Goal: Task Accomplishment & Management: Manage account settings

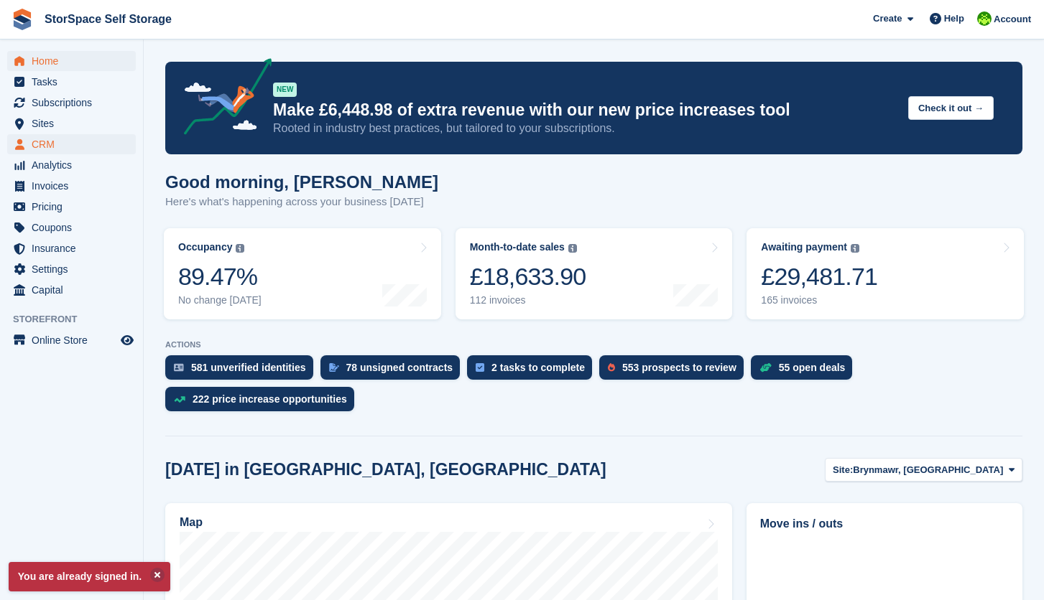
scroll to position [333, 0]
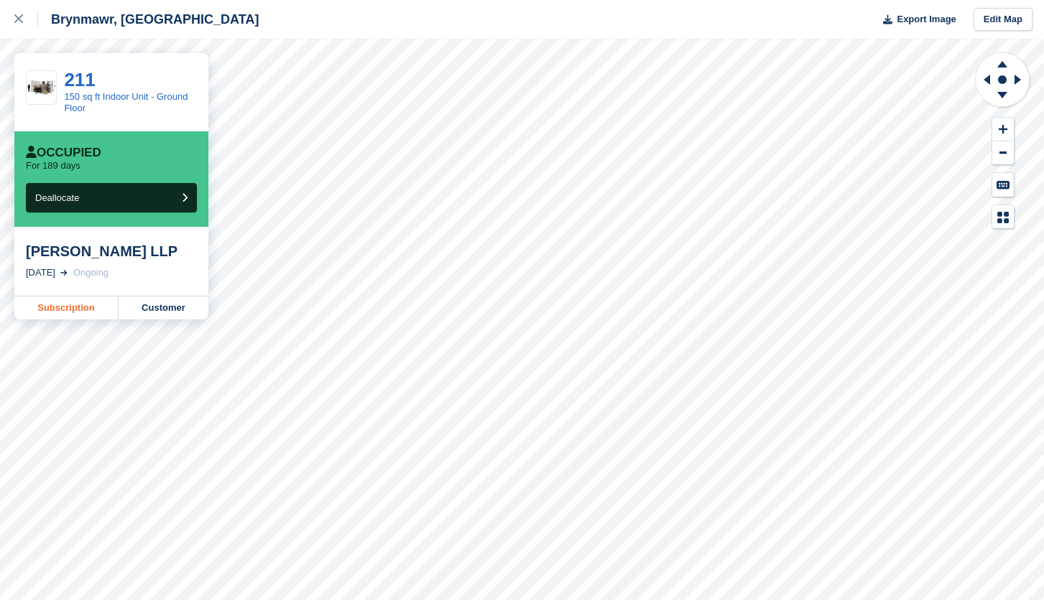
click at [93, 308] on link "Subscription" at bounding box center [66, 308] width 104 height 23
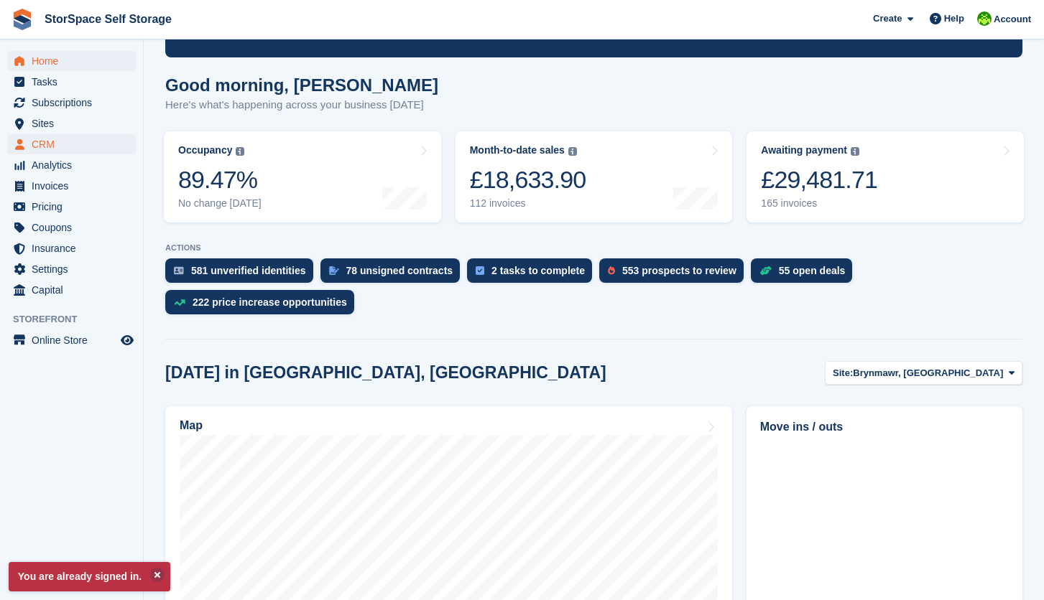
scroll to position [230, 0]
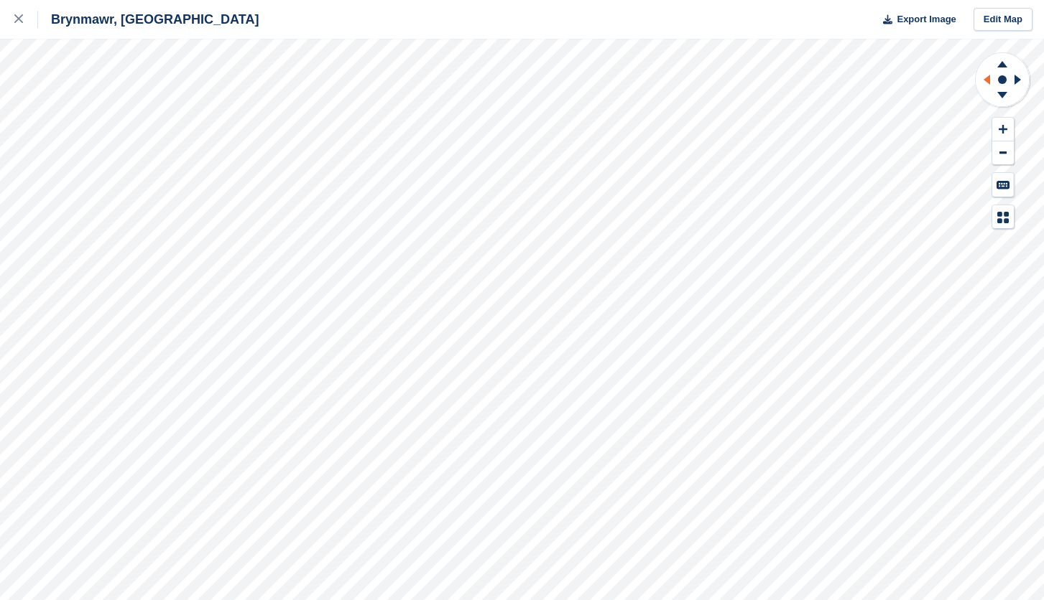
click at [985, 80] on icon at bounding box center [986, 80] width 6 height 10
click at [1012, 81] on icon at bounding box center [1020, 79] width 18 height 37
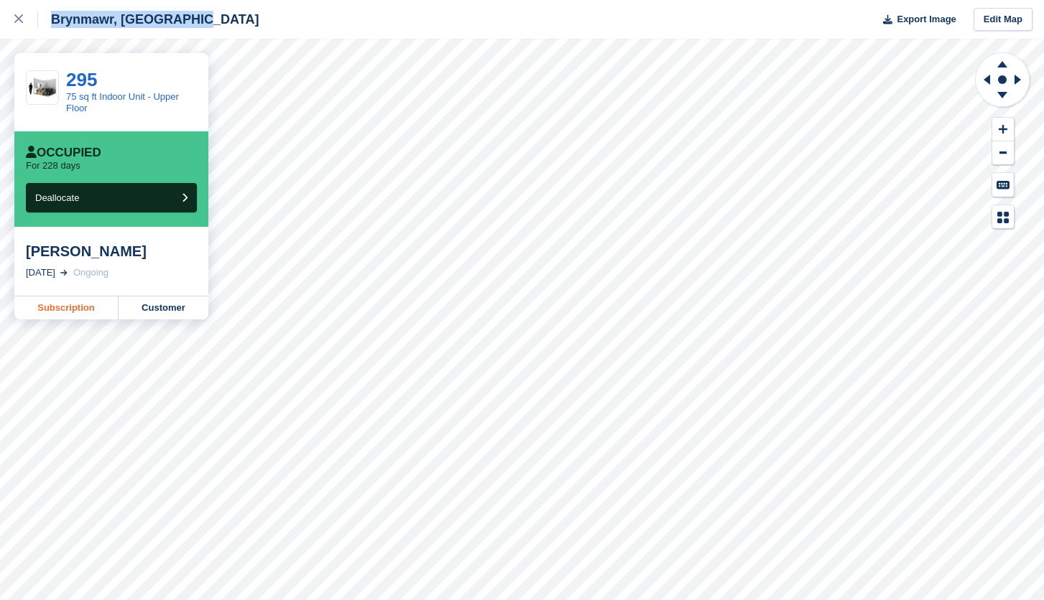
click at [62, 303] on link "Subscription" at bounding box center [66, 308] width 104 height 23
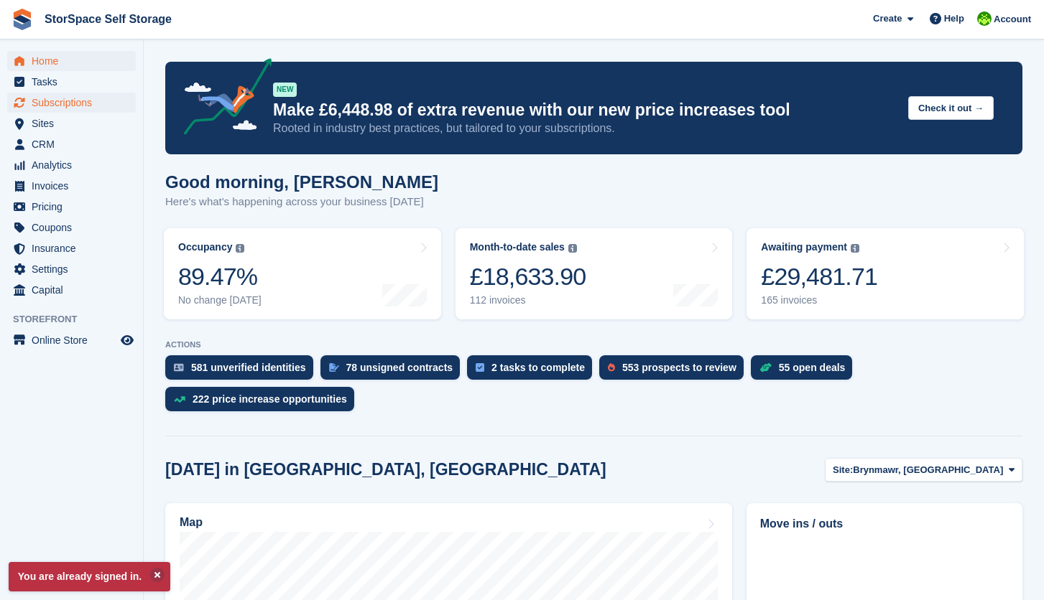
click at [81, 99] on span "Subscriptions" at bounding box center [75, 103] width 86 height 20
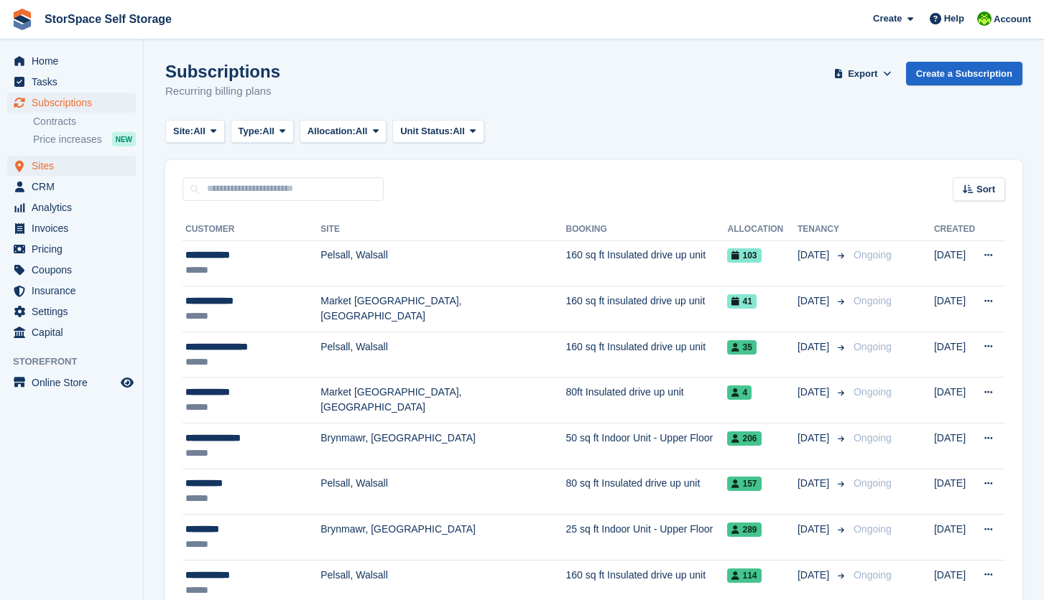
click at [83, 171] on span "Sites" at bounding box center [75, 166] width 86 height 20
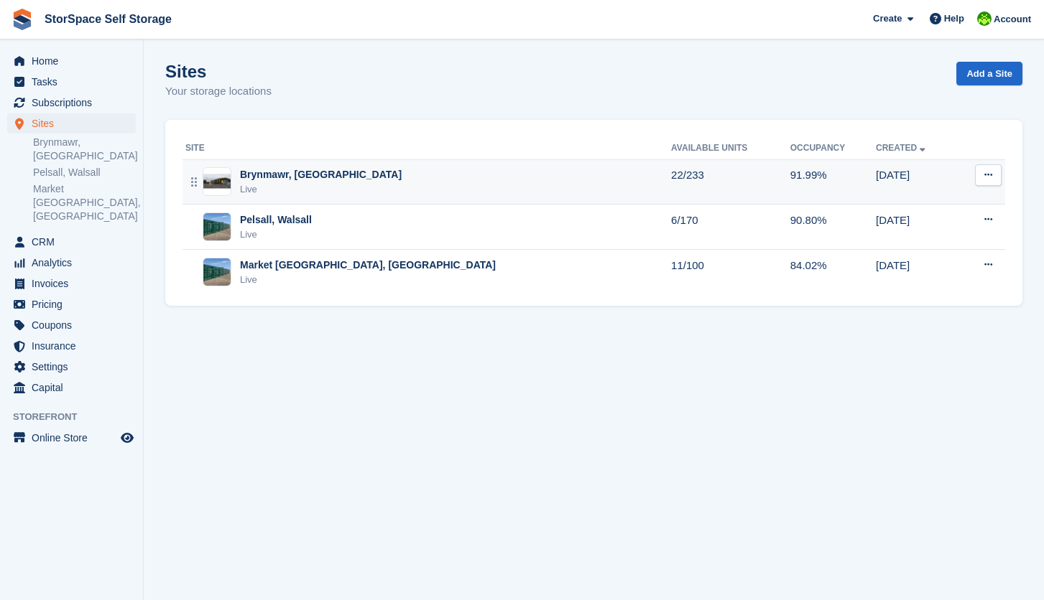
click at [341, 189] on div "Live" at bounding box center [321, 189] width 162 height 14
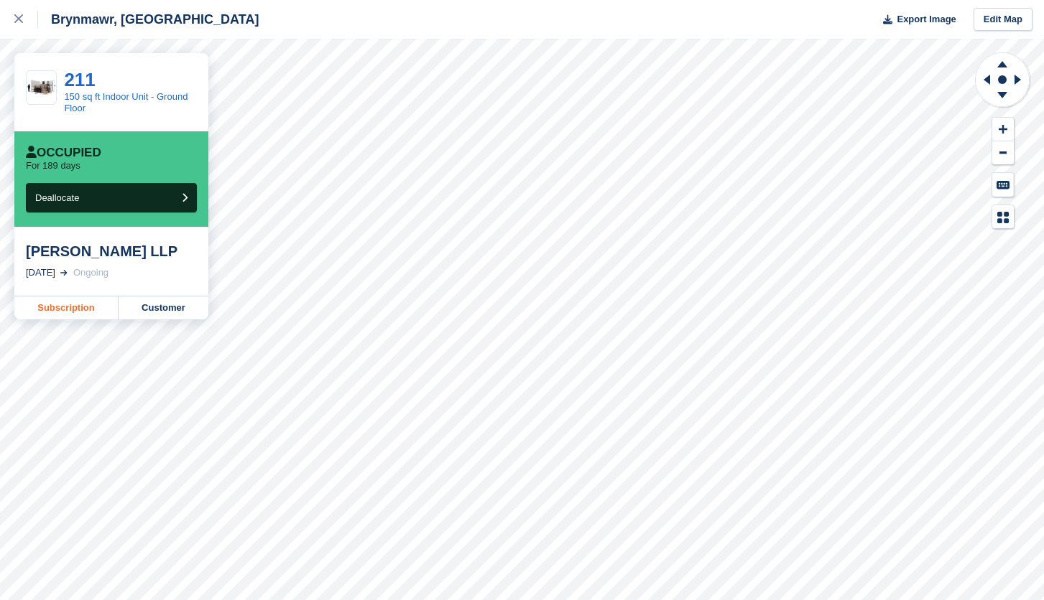
click at [77, 312] on link "Subscription" at bounding box center [66, 308] width 104 height 23
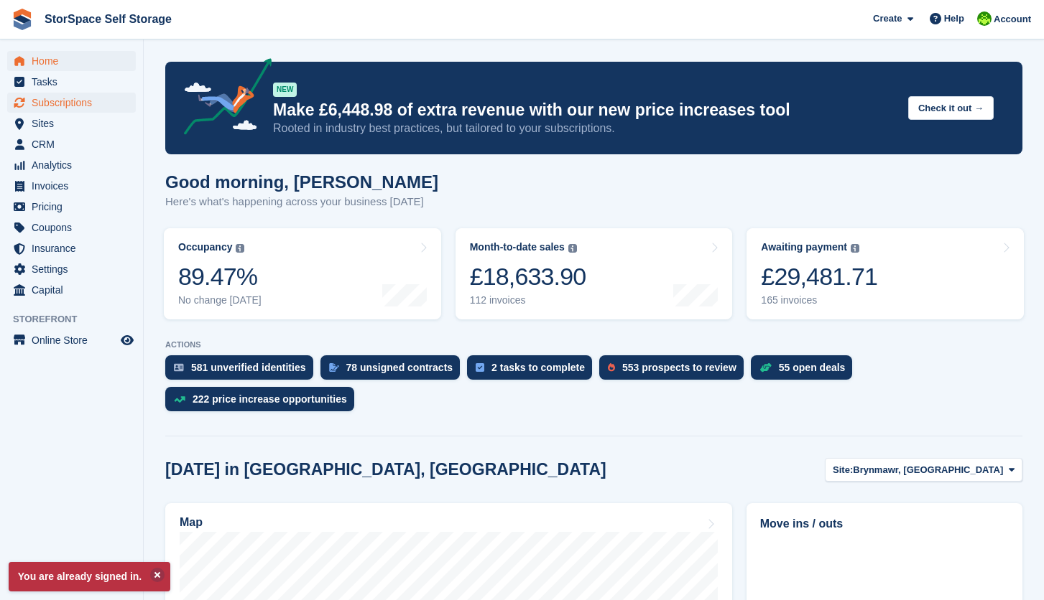
click at [64, 104] on span "Subscriptions" at bounding box center [75, 103] width 86 height 20
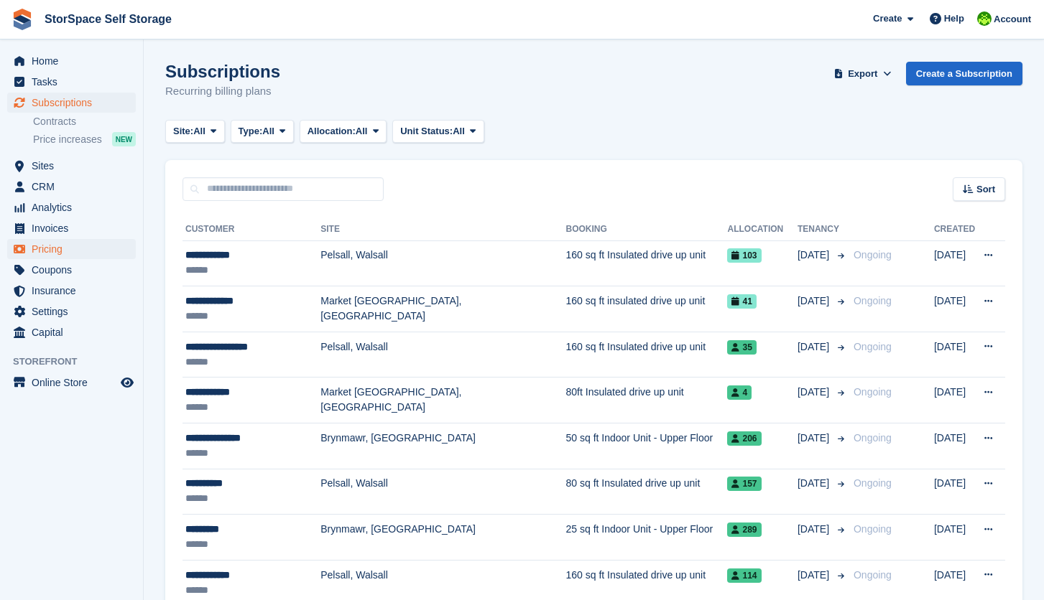
click at [81, 251] on span "Pricing" at bounding box center [75, 249] width 86 height 20
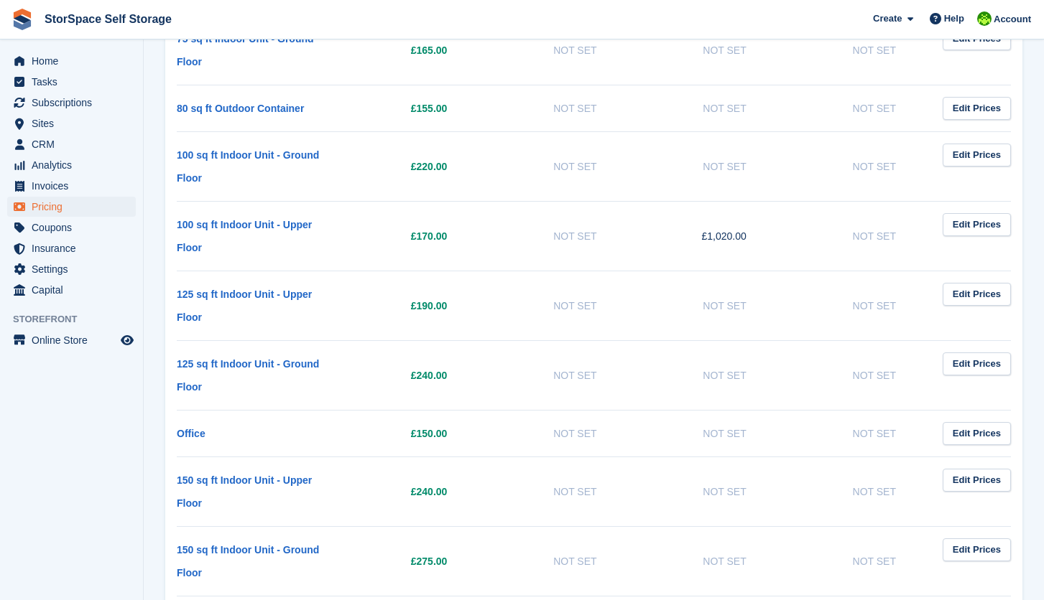
scroll to position [1377, 0]
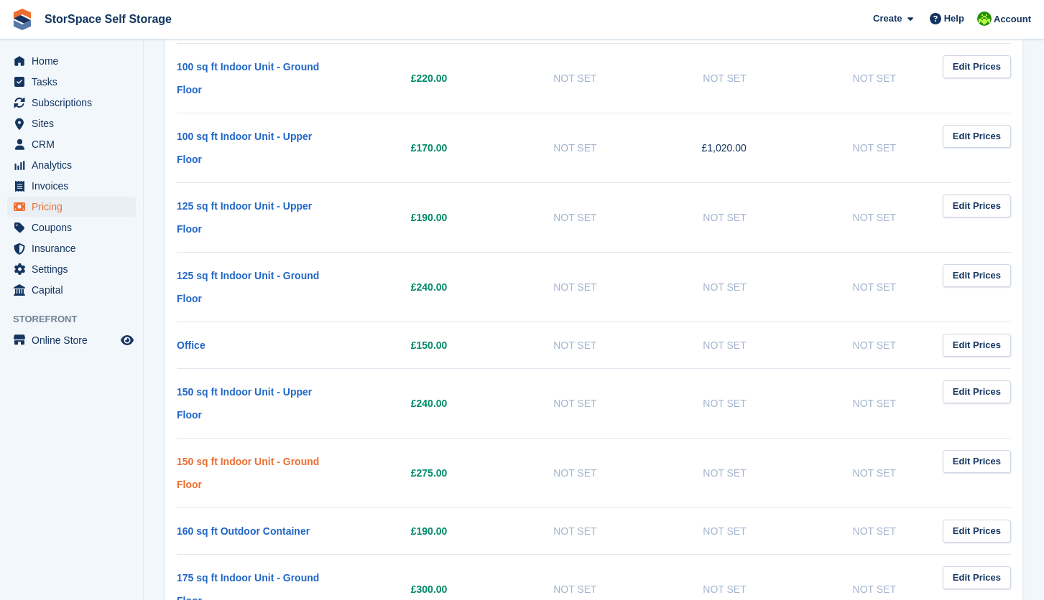
click at [270, 460] on link "150 sq ft Indoor Unit - Ground Floor" at bounding box center [248, 473] width 142 height 34
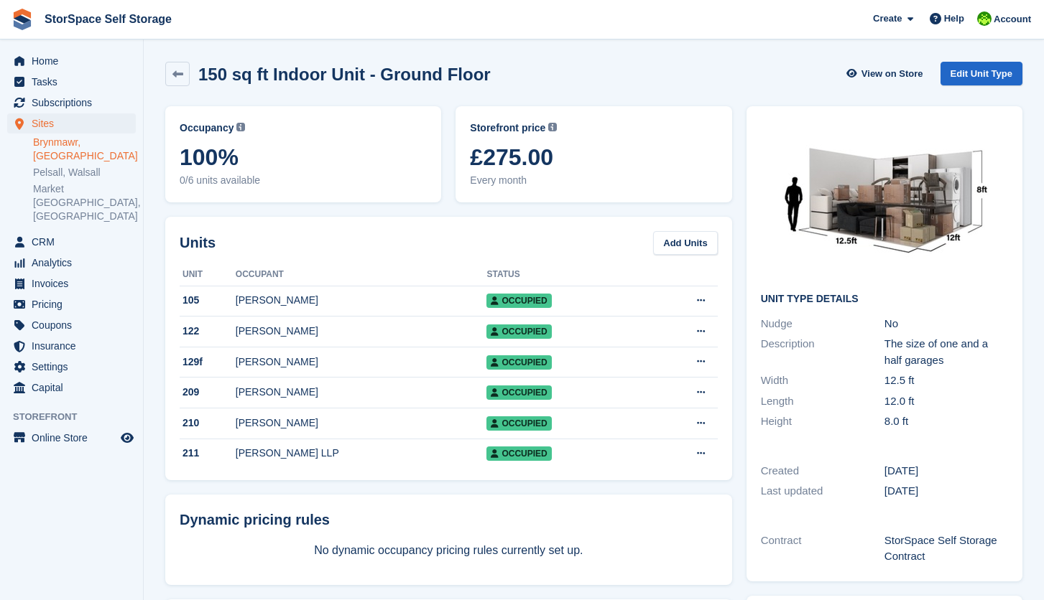
click at [55, 127] on span "Sites" at bounding box center [75, 123] width 86 height 20
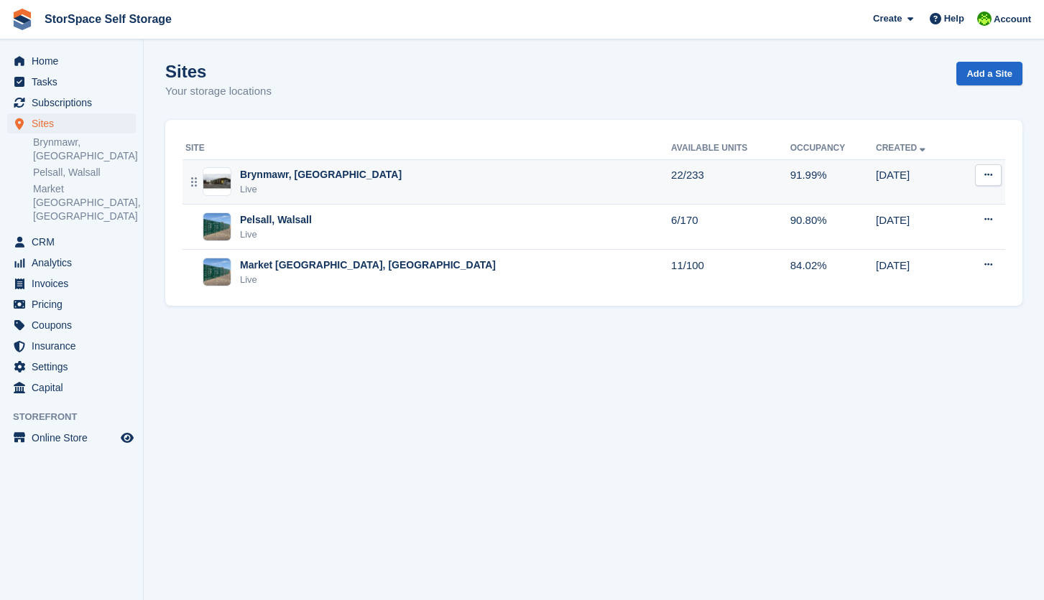
click at [308, 177] on div "Brynmawr, [GEOGRAPHIC_DATA]" at bounding box center [321, 174] width 162 height 15
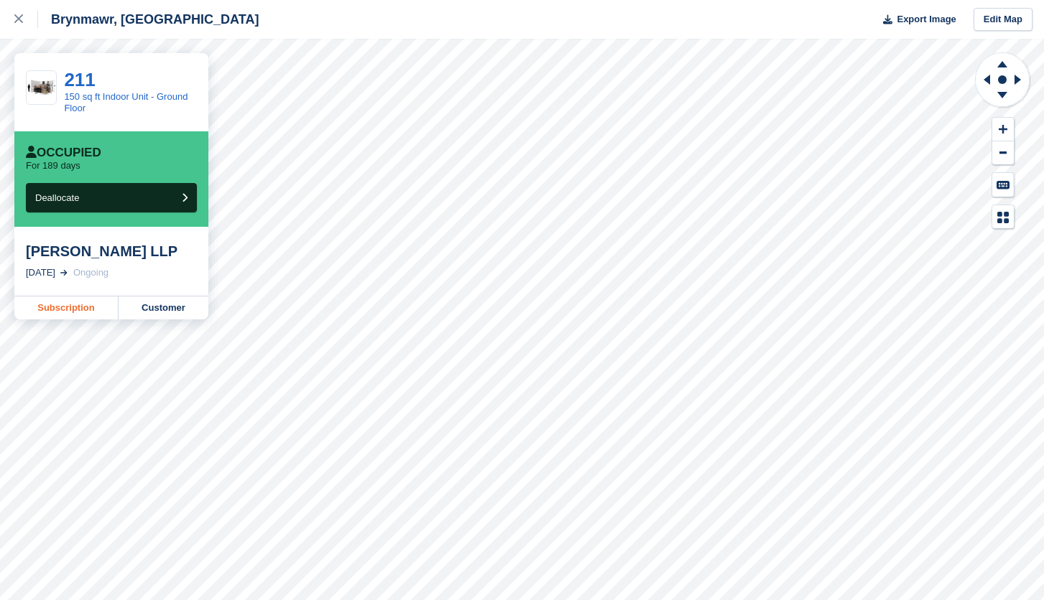
click at [52, 303] on link "Subscription" at bounding box center [66, 308] width 104 height 23
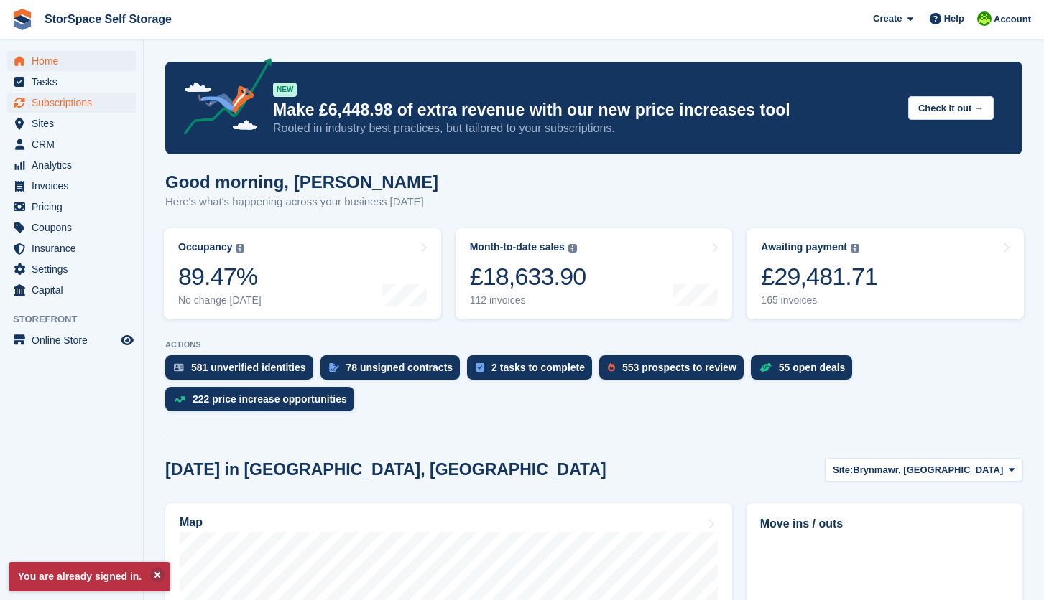
click at [62, 101] on span "Subscriptions" at bounding box center [75, 103] width 86 height 20
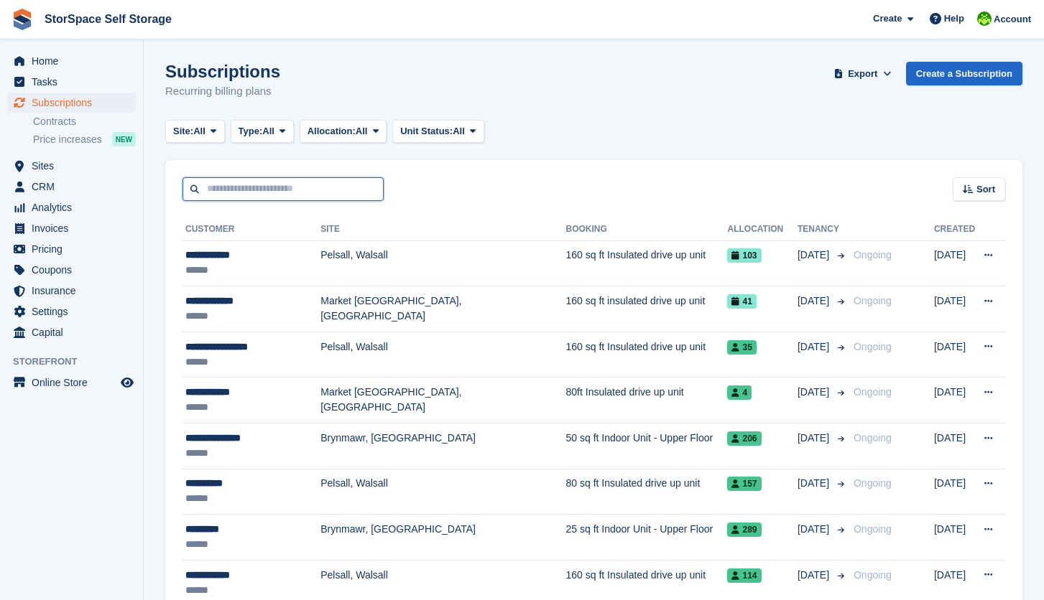
click at [229, 190] on input "text" at bounding box center [282, 189] width 201 height 24
type input "****"
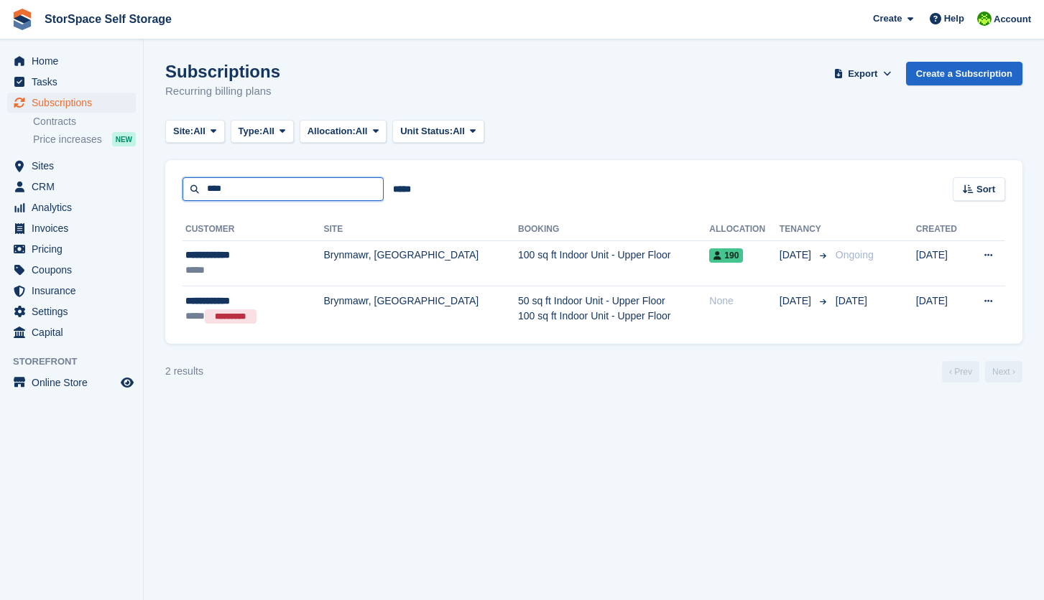
click at [228, 185] on input "****" at bounding box center [282, 189] width 201 height 24
type input "******"
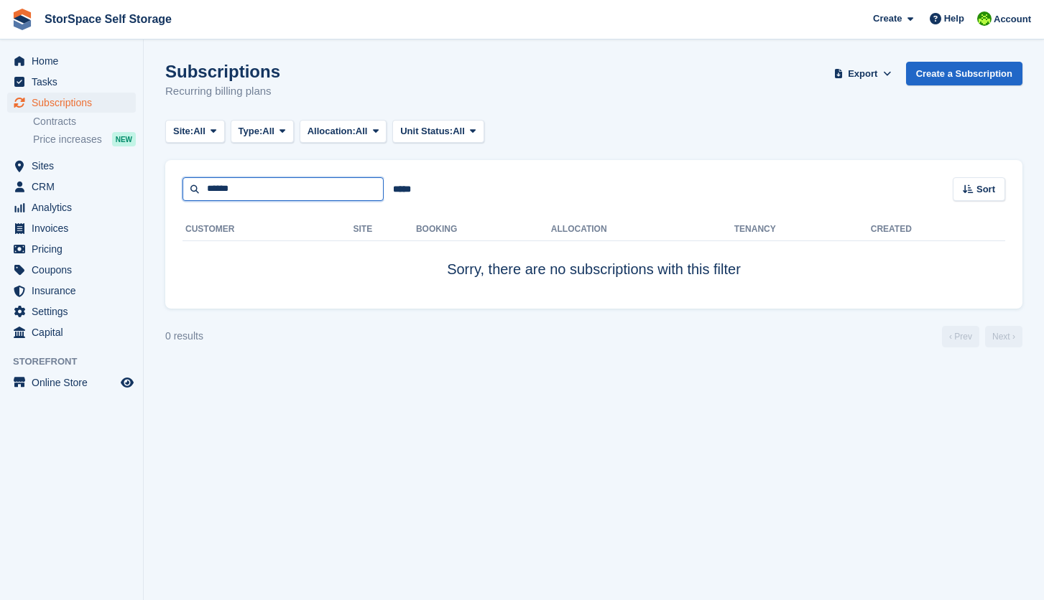
click at [281, 198] on input "******" at bounding box center [282, 189] width 201 height 24
type input "*"
click at [66, 168] on span "Sites" at bounding box center [75, 166] width 86 height 20
click at [65, 168] on span "Sites" at bounding box center [75, 166] width 86 height 20
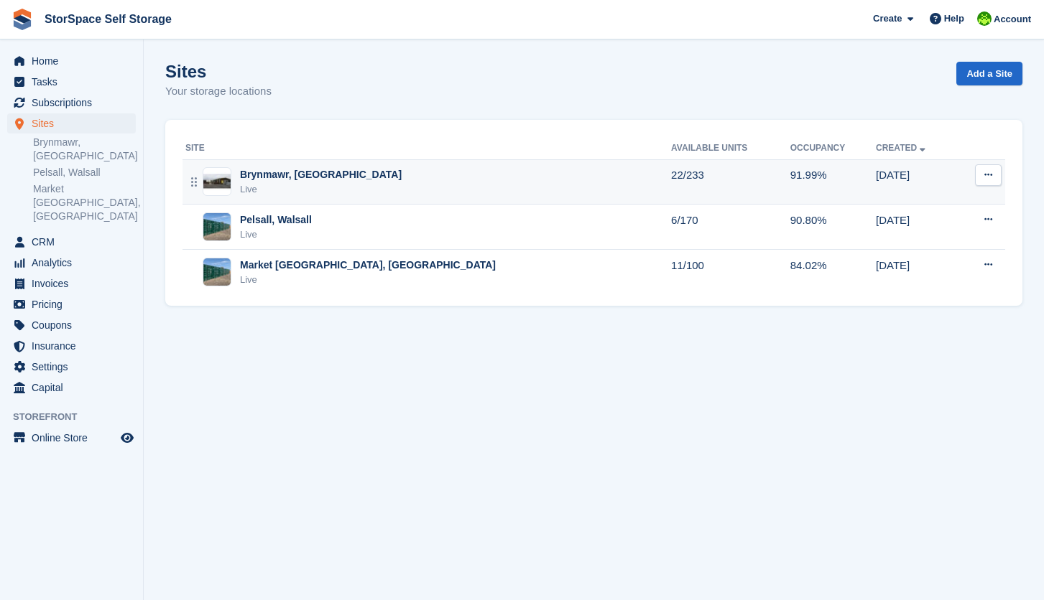
click at [283, 179] on div "Brynmawr, [GEOGRAPHIC_DATA]" at bounding box center [321, 174] width 162 height 15
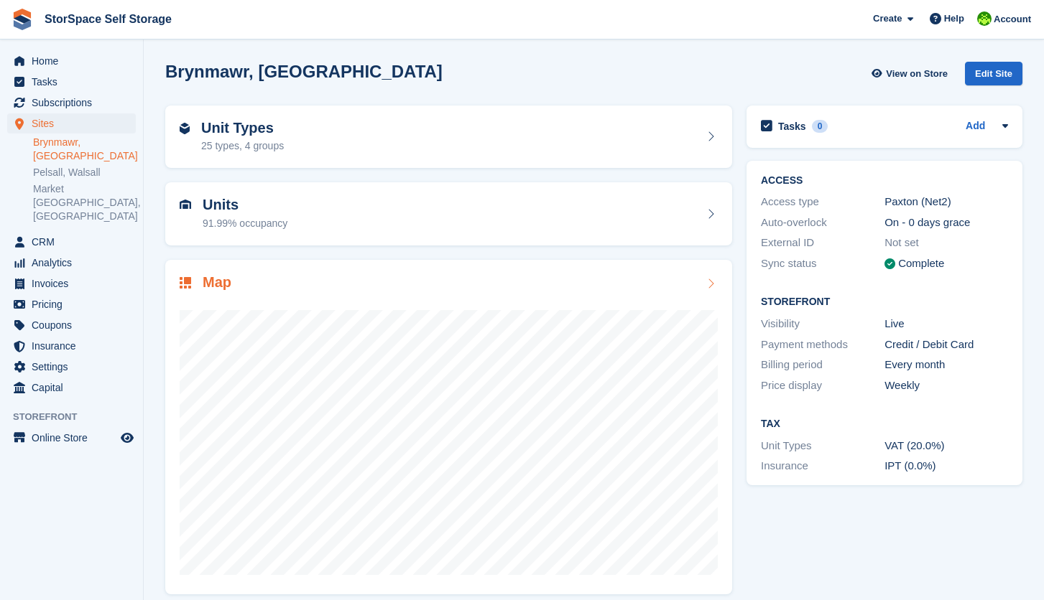
scroll to position [11, 0]
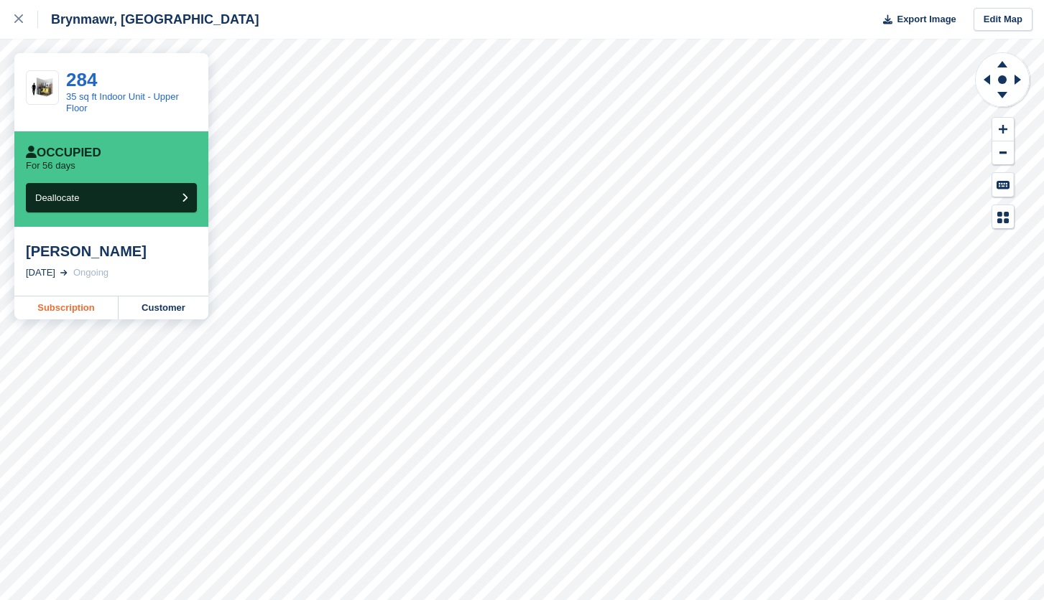
click at [76, 302] on link "Subscription" at bounding box center [66, 308] width 104 height 23
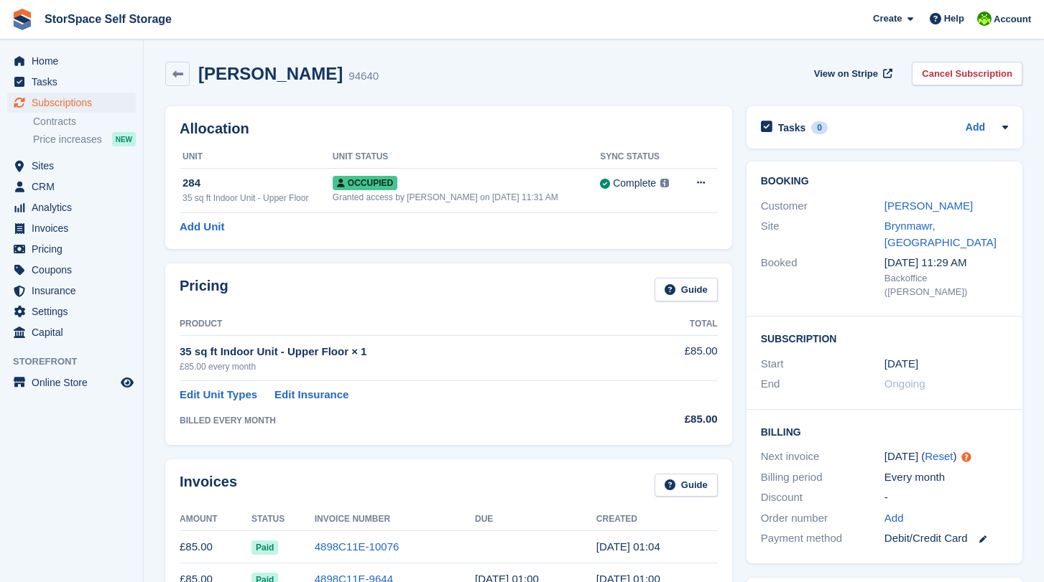
scroll to position [279, 0]
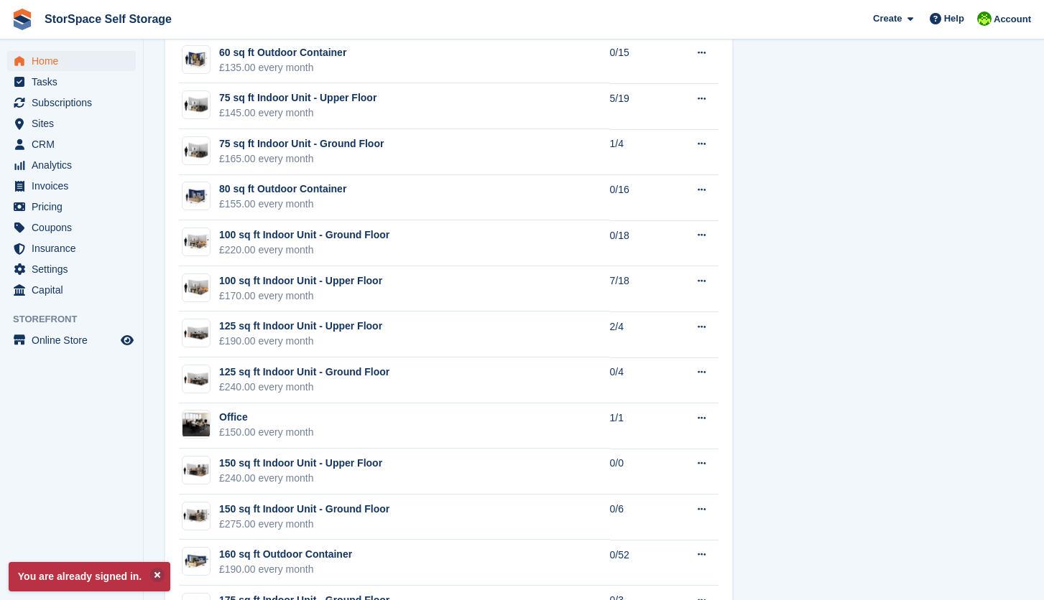
scroll to position [1282, 0]
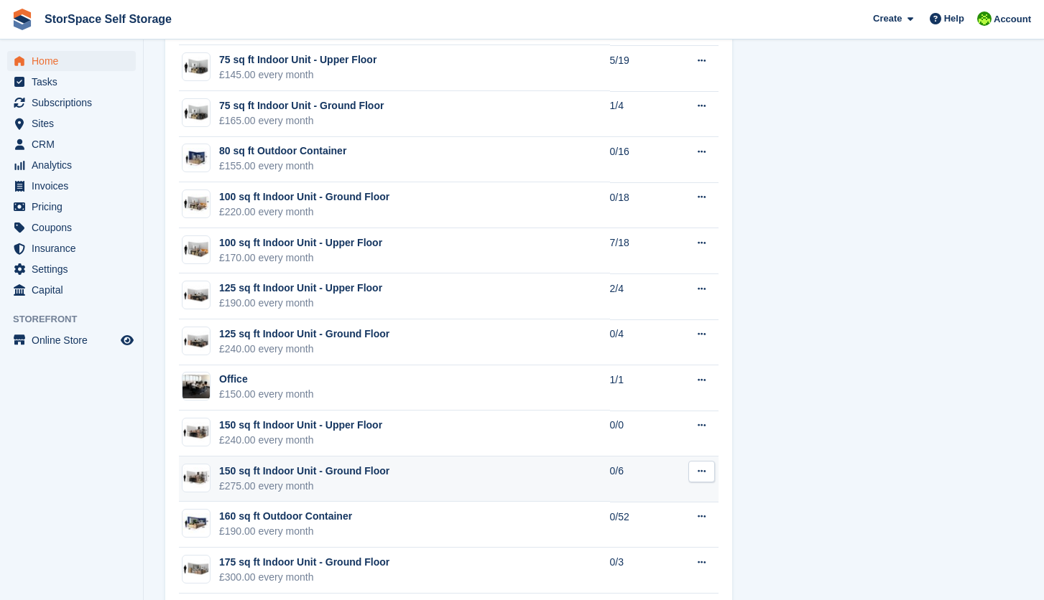
click at [279, 493] on div "£275.00 every month" at bounding box center [304, 486] width 170 height 15
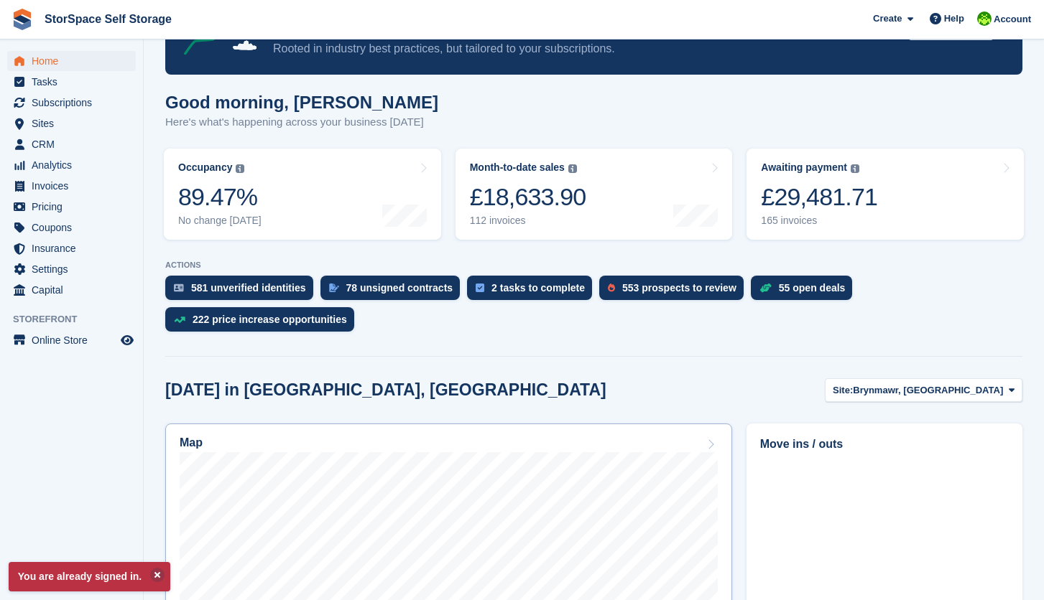
scroll to position [186, 0]
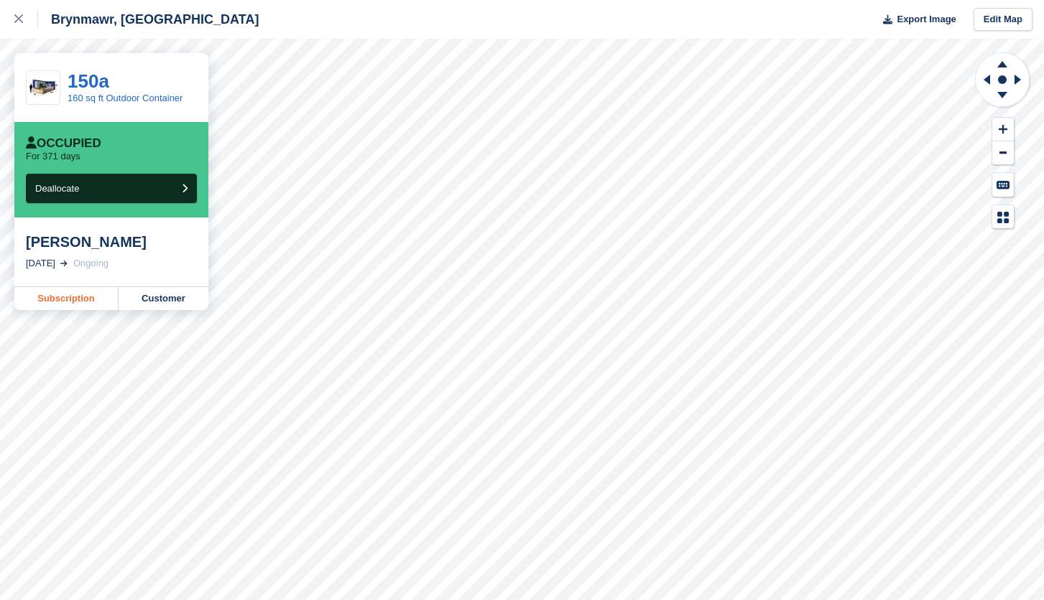
click at [68, 301] on link "Subscription" at bounding box center [66, 298] width 104 height 23
